Goal: Information Seeking & Learning: Find specific fact

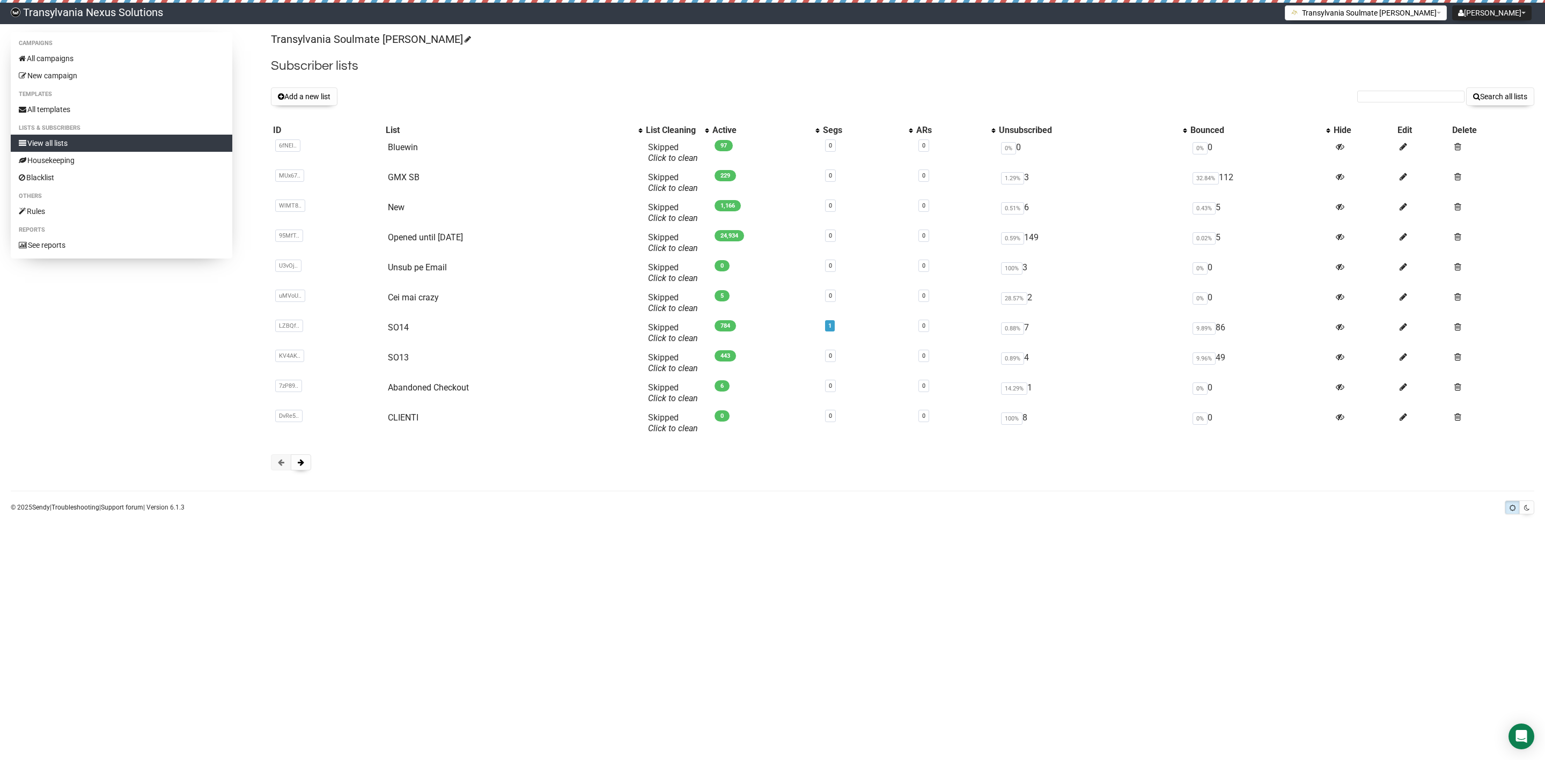
click at [1370, 85] on div "Transylvania Soulmate [PERSON_NAME] Subscriber lists Add a new list Search all …" at bounding box center [903, 256] width 1264 height 449
click at [1368, 97] on input "text" at bounding box center [1411, 97] width 107 height 12
paste input "[EMAIL_ADDRESS][DOMAIN_NAME]"
type input "[EMAIL_ADDRESS][DOMAIN_NAME]"
click at [1513, 96] on button "Search all lists" at bounding box center [1500, 96] width 68 height 18
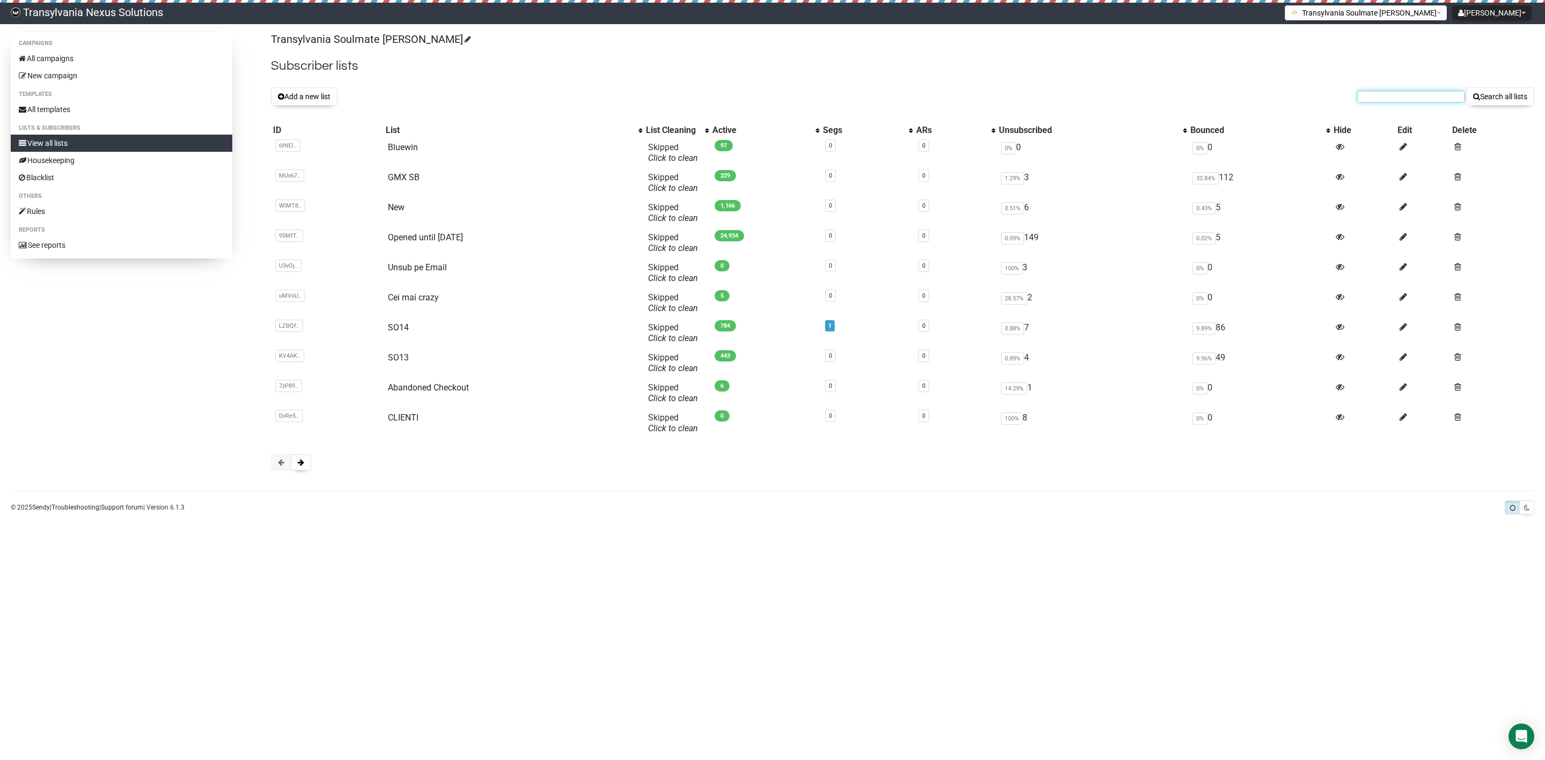
click at [1418, 99] on input "text" at bounding box center [1411, 97] width 107 height 12
paste input "lashesandmore@web.de"
type input "lashesandmore@web.de"
click at [1479, 95] on button "Search all lists" at bounding box center [1500, 96] width 68 height 18
click at [1378, 95] on input "text" at bounding box center [1411, 97] width 107 height 12
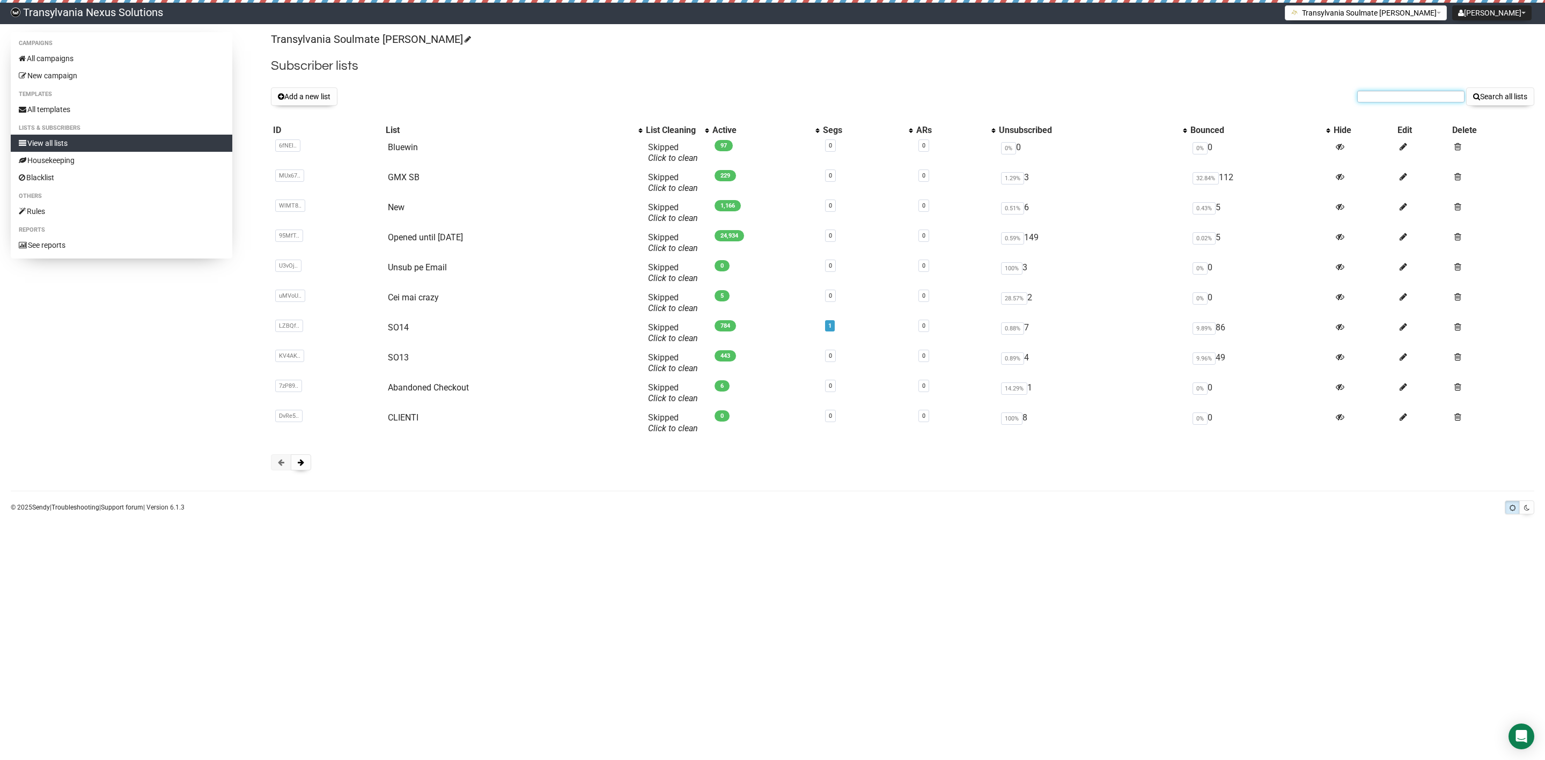
paste input "karin.born16@freenet.de"
type input "karin.born16@freenet.de"
click at [1512, 104] on button "Search all lists" at bounding box center [1500, 96] width 68 height 18
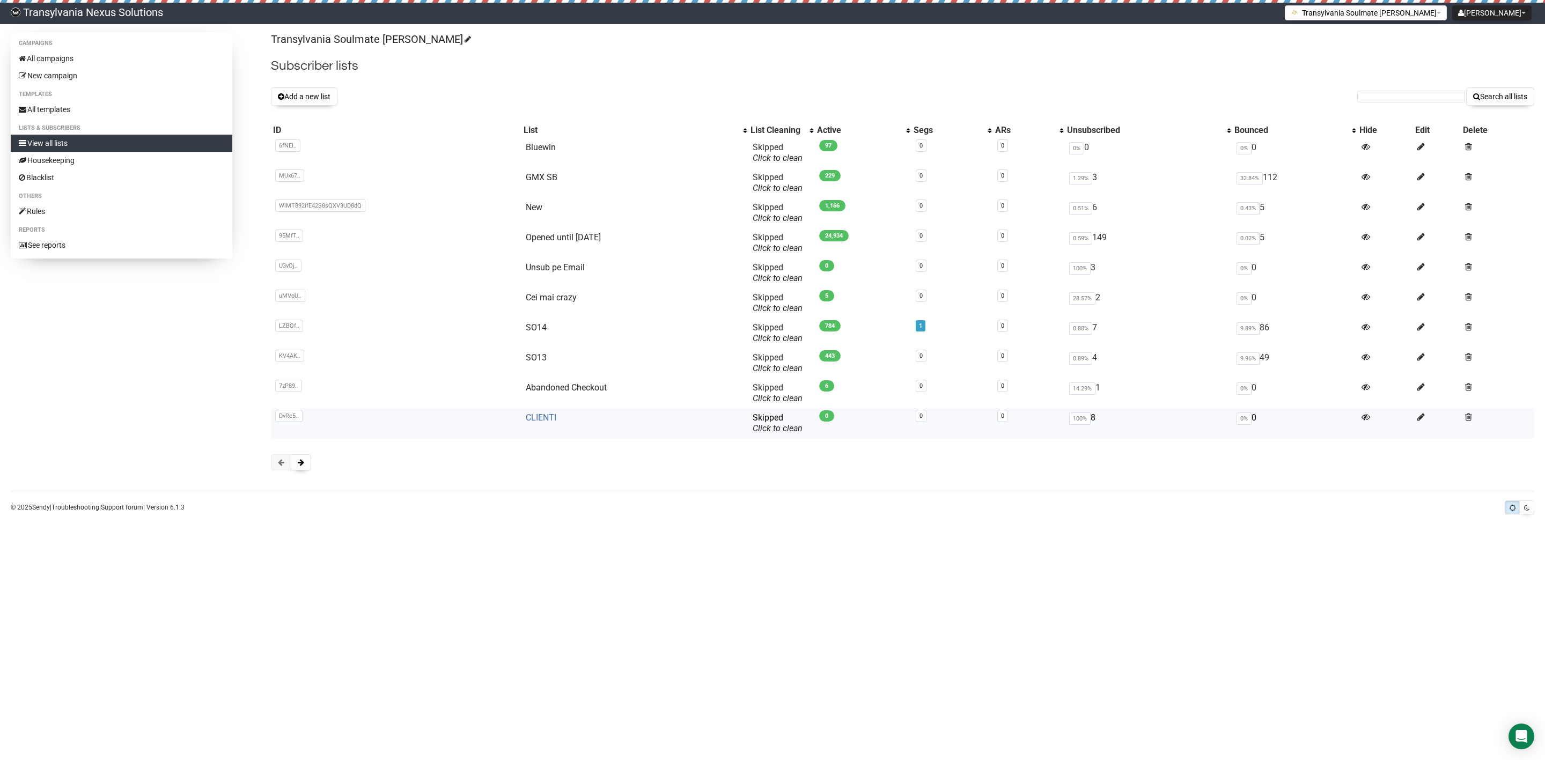
click at [541, 419] on link "CLIENTI" at bounding box center [541, 418] width 31 height 10
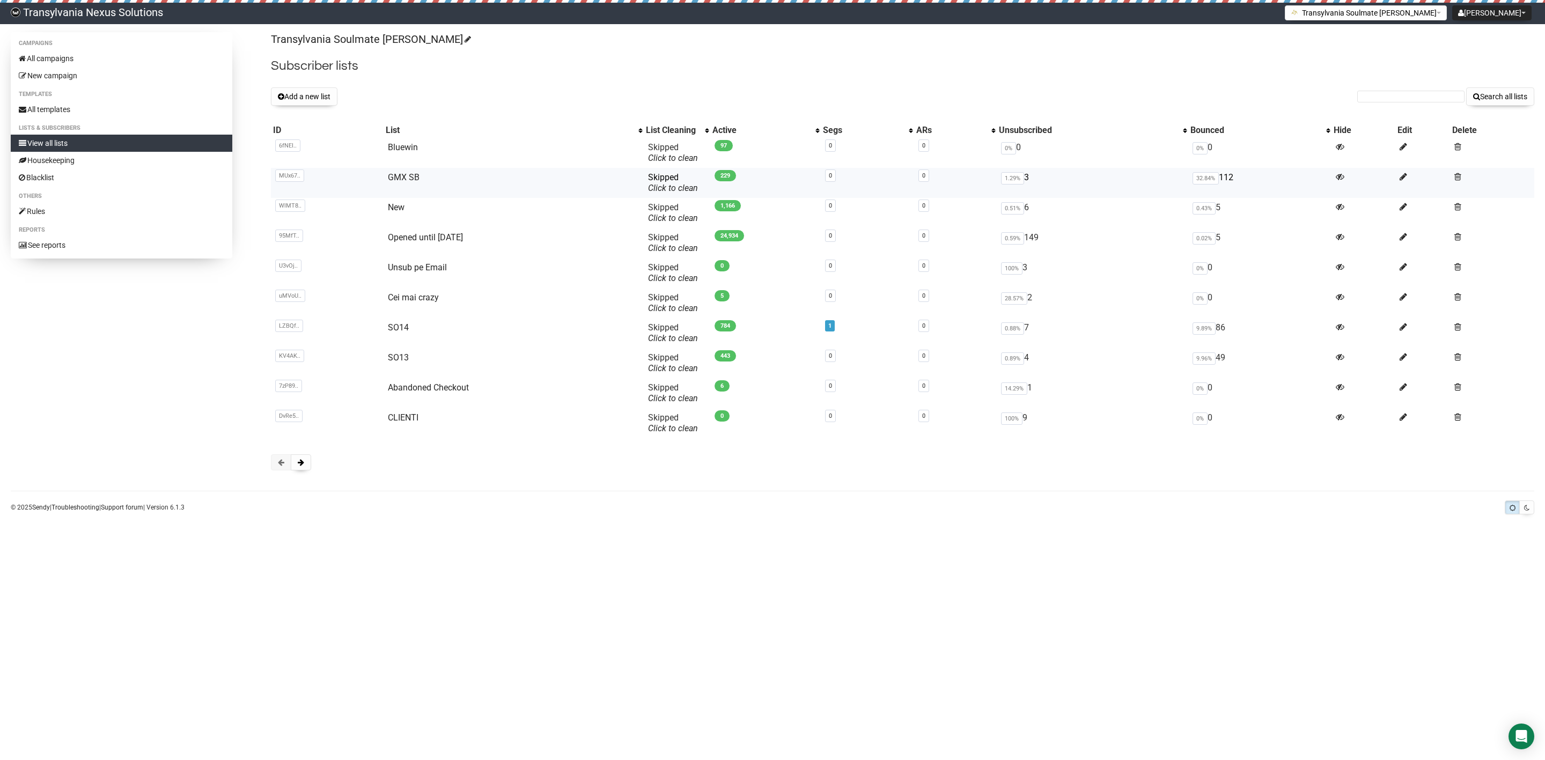
click at [401, 171] on td "GMX SB" at bounding box center [514, 183] width 260 height 30
click at [401, 176] on link "GMX SB" at bounding box center [404, 177] width 32 height 10
click at [1389, 100] on input "text" at bounding box center [1411, 97] width 107 height 12
paste input "[EMAIL_ADDRESS]"
type input "[EMAIL_ADDRESS]"
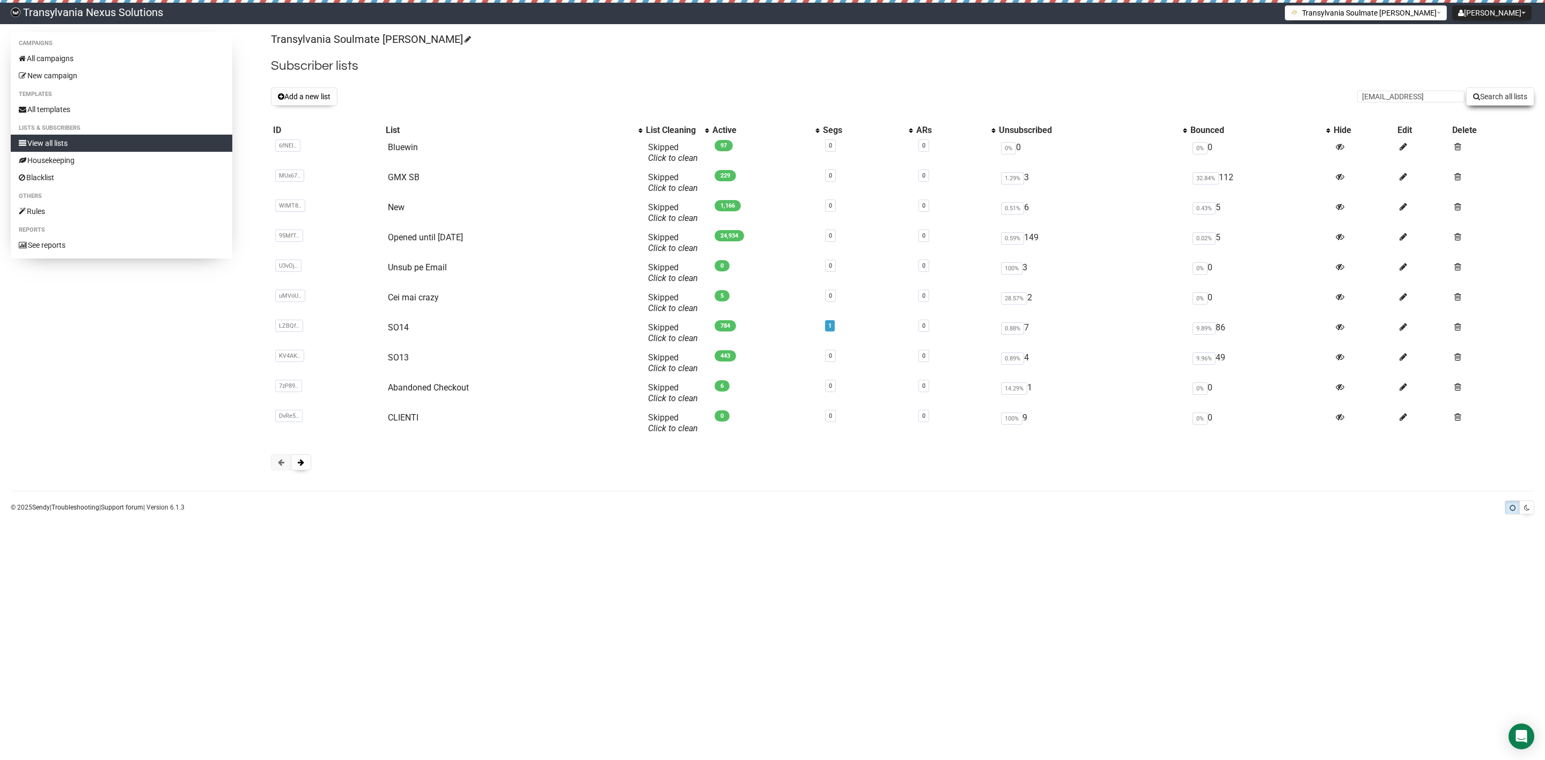
click at [1509, 93] on button "Search all lists" at bounding box center [1500, 96] width 68 height 18
click at [413, 149] on link "Bluewin" at bounding box center [403, 147] width 30 height 10
